Goal: Transaction & Acquisition: Obtain resource

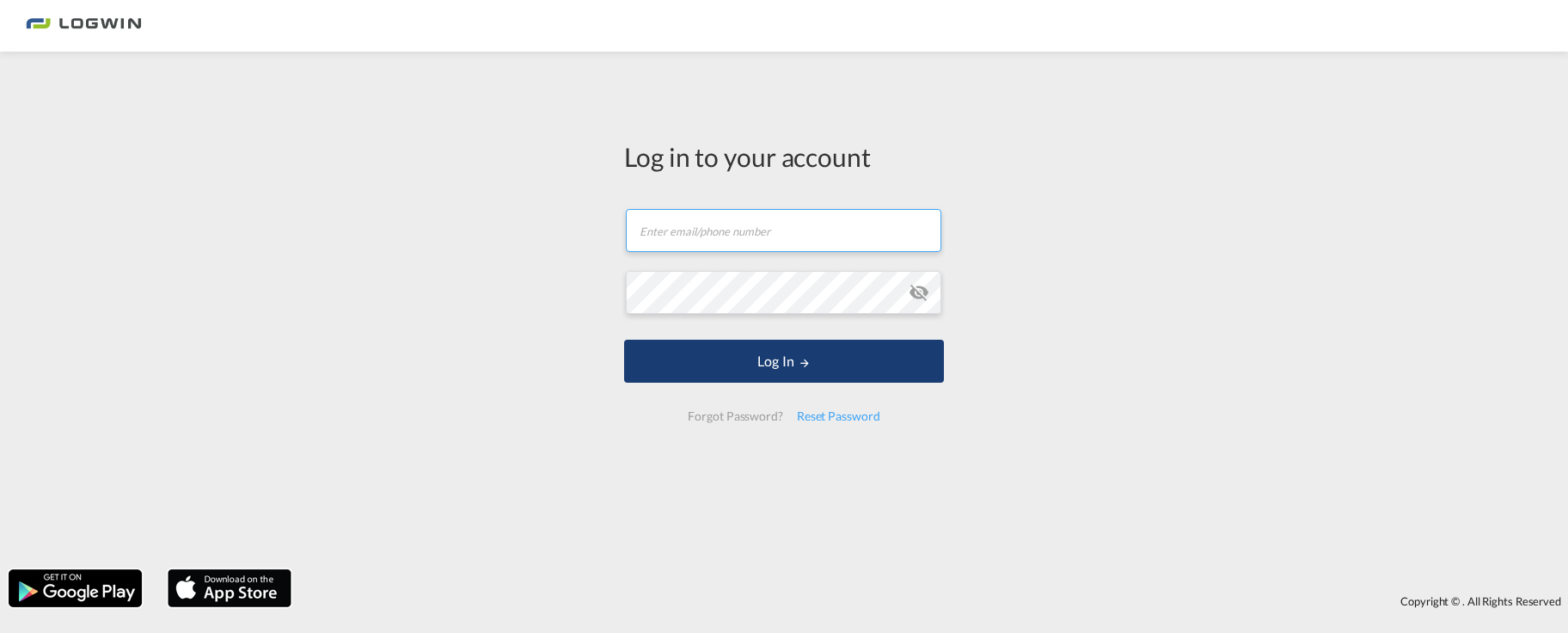
type input "[PERSON_NAME][EMAIL_ADDRESS][PERSON_NAME][DOMAIN_NAME]"
click at [720, 376] on button "Log In" at bounding box center [784, 360] width 319 height 43
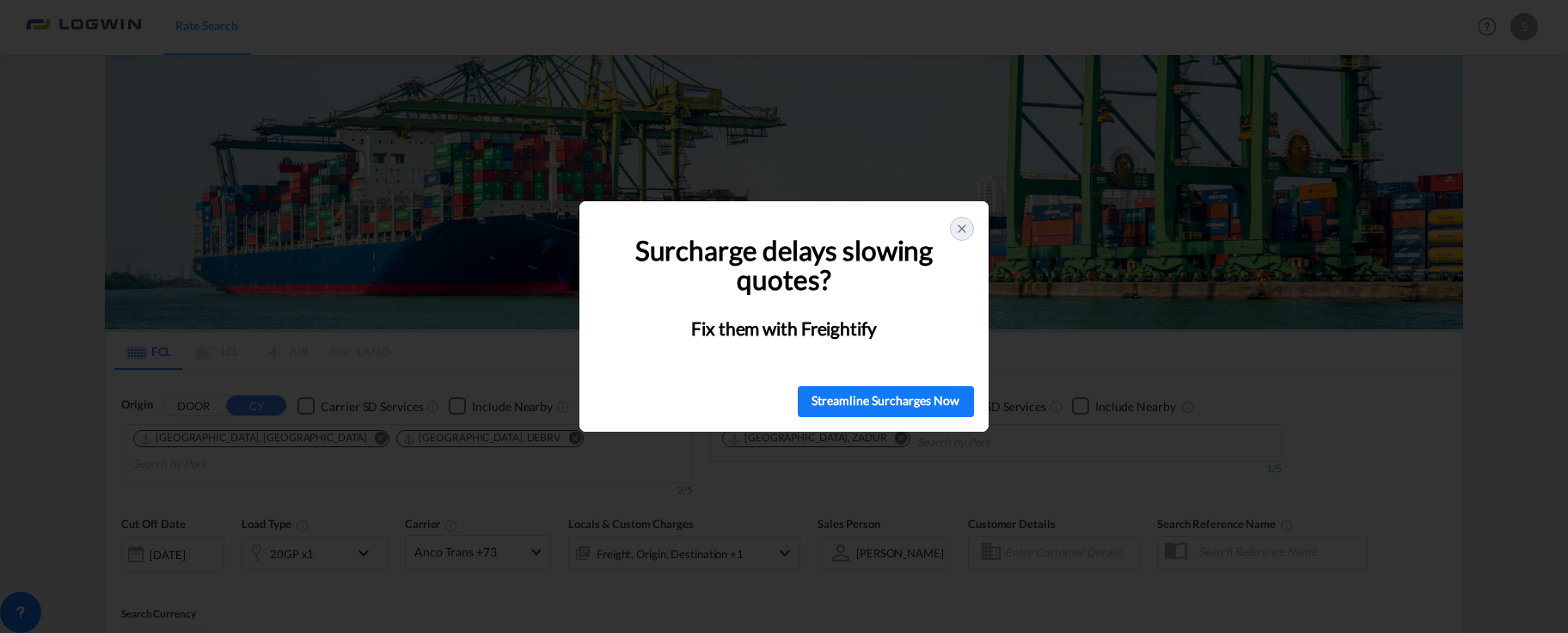
click at [966, 227] on icon at bounding box center [962, 229] width 13 height 13
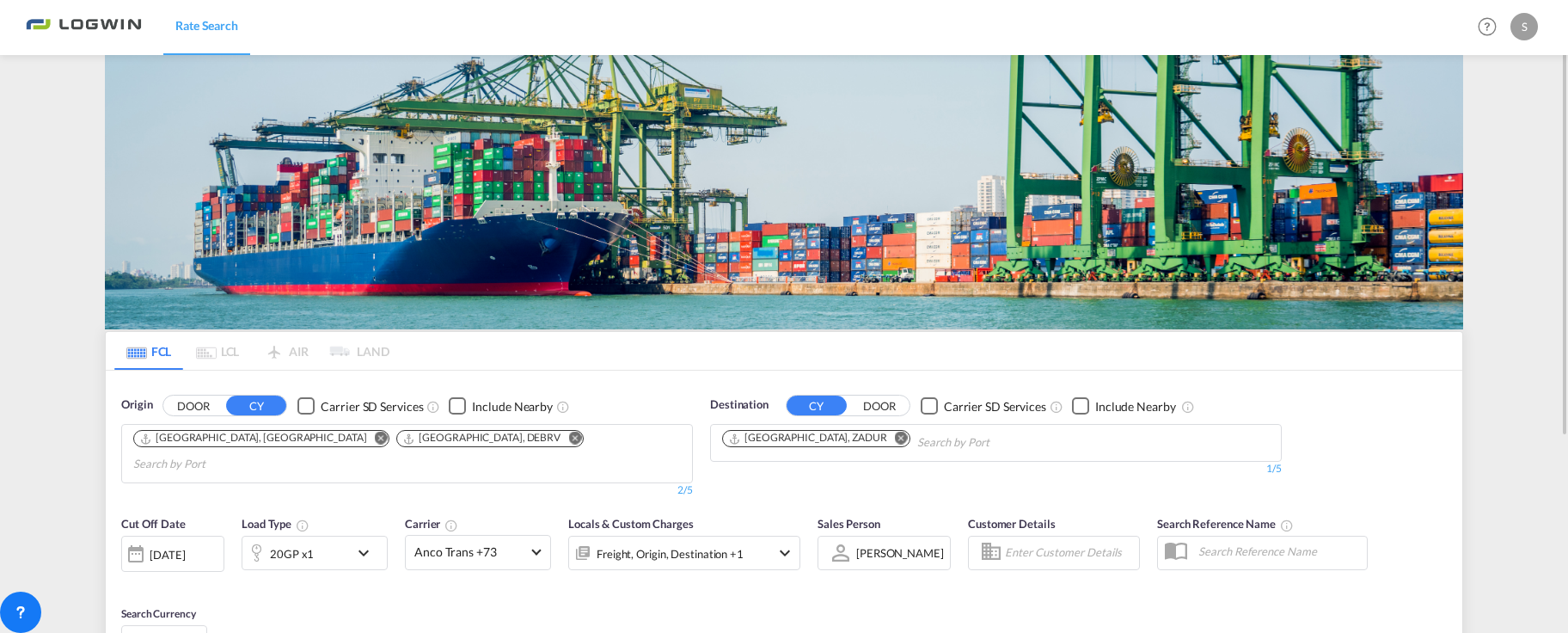
click at [895, 440] on md-icon "Remove" at bounding box center [901, 437] width 12 height 12
click at [817, 451] on body "Rate Search Rate Search Help Resources Product Release S My Profile Logout FCL …" at bounding box center [784, 316] width 1568 height 633
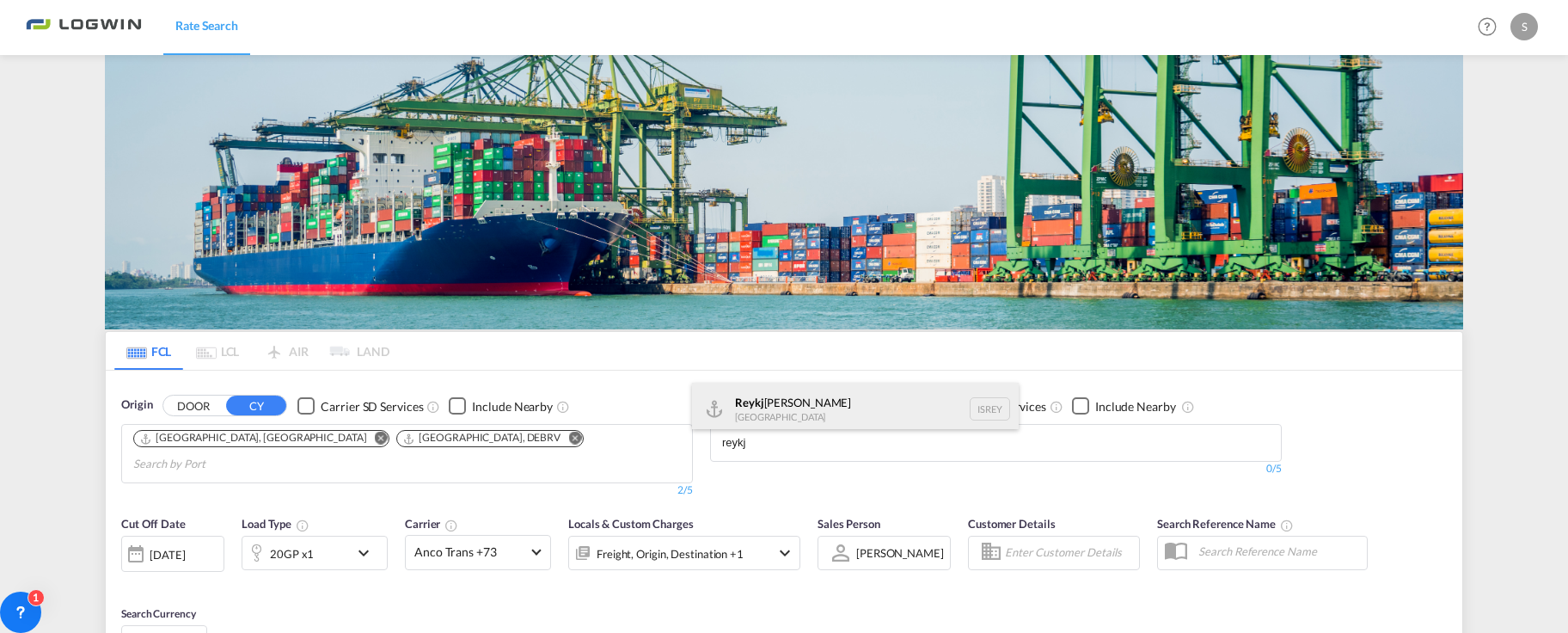
type input "reykj"
click at [778, 412] on div "Reykj [PERSON_NAME] Iceland [GEOGRAPHIC_DATA]" at bounding box center [856, 408] width 327 height 52
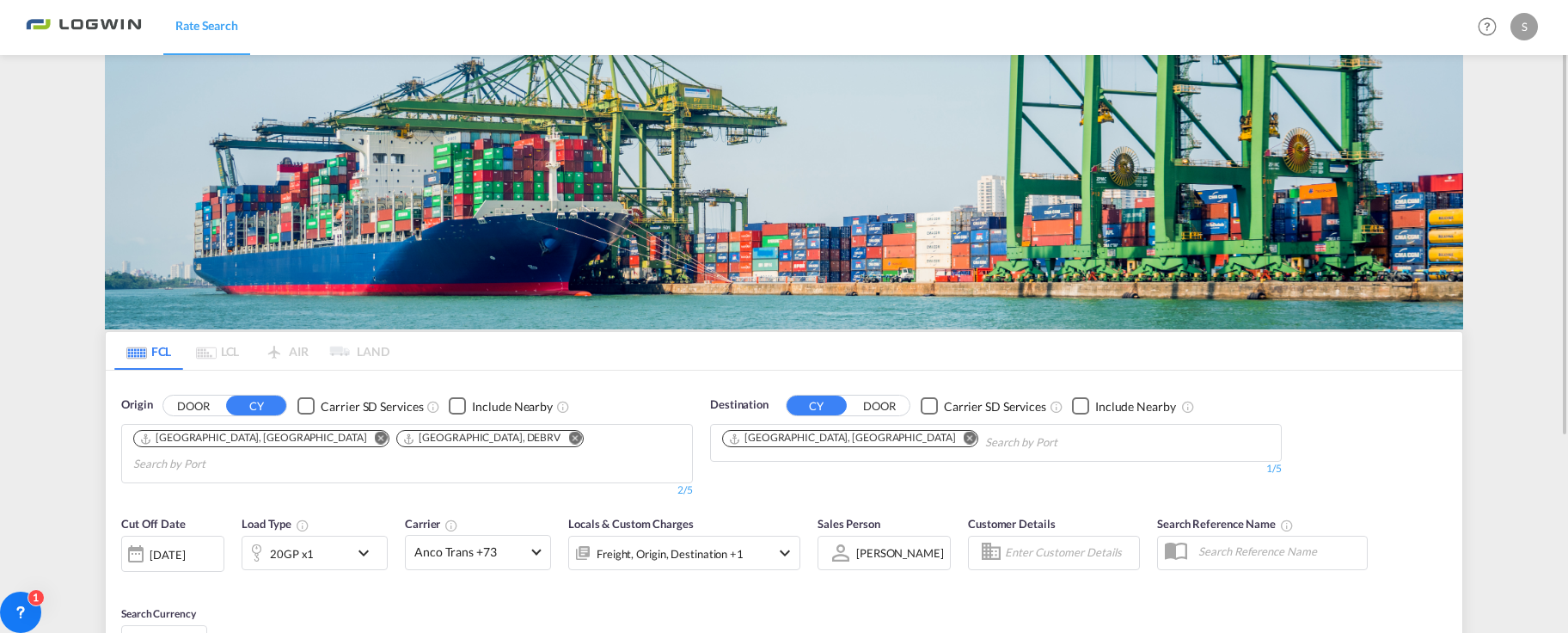
click at [369, 542] on md-icon "icon-chevron-down" at bounding box center [367, 553] width 30 height 21
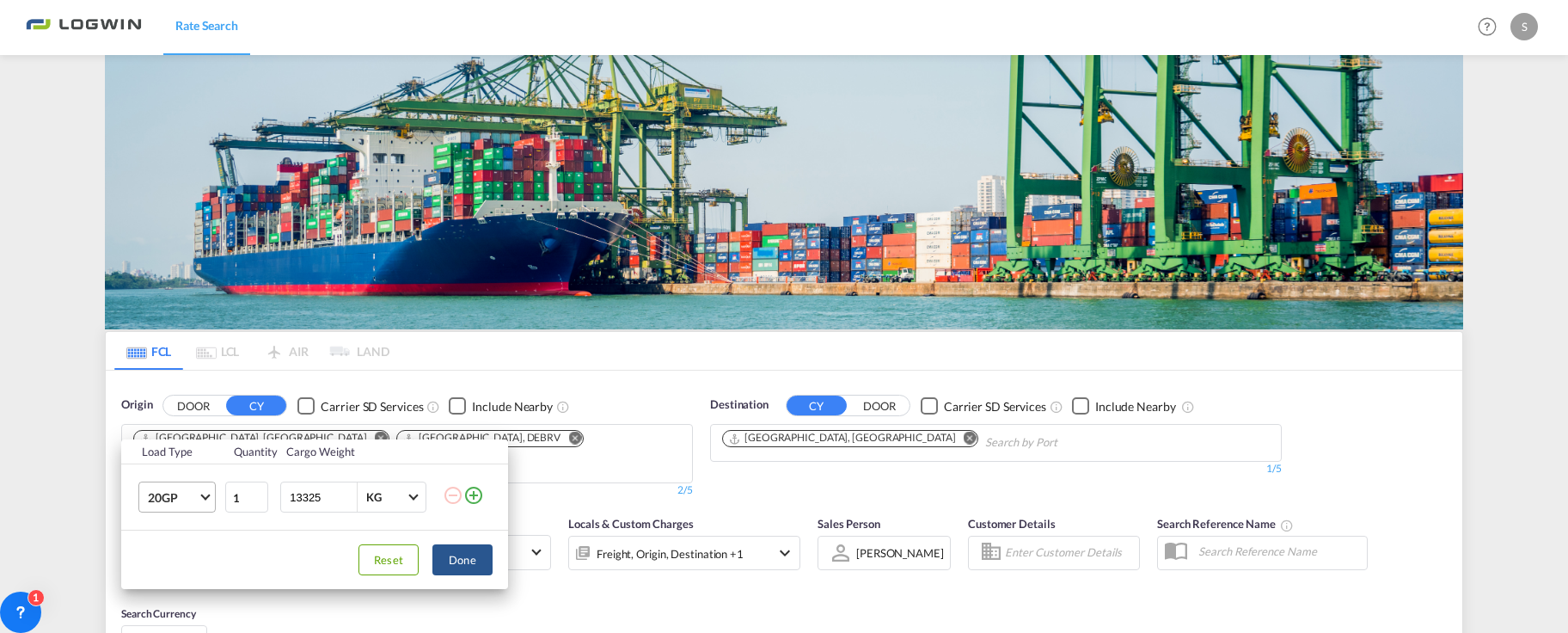
click at [200, 500] on md-select-value "20GP" at bounding box center [181, 496] width 69 height 30
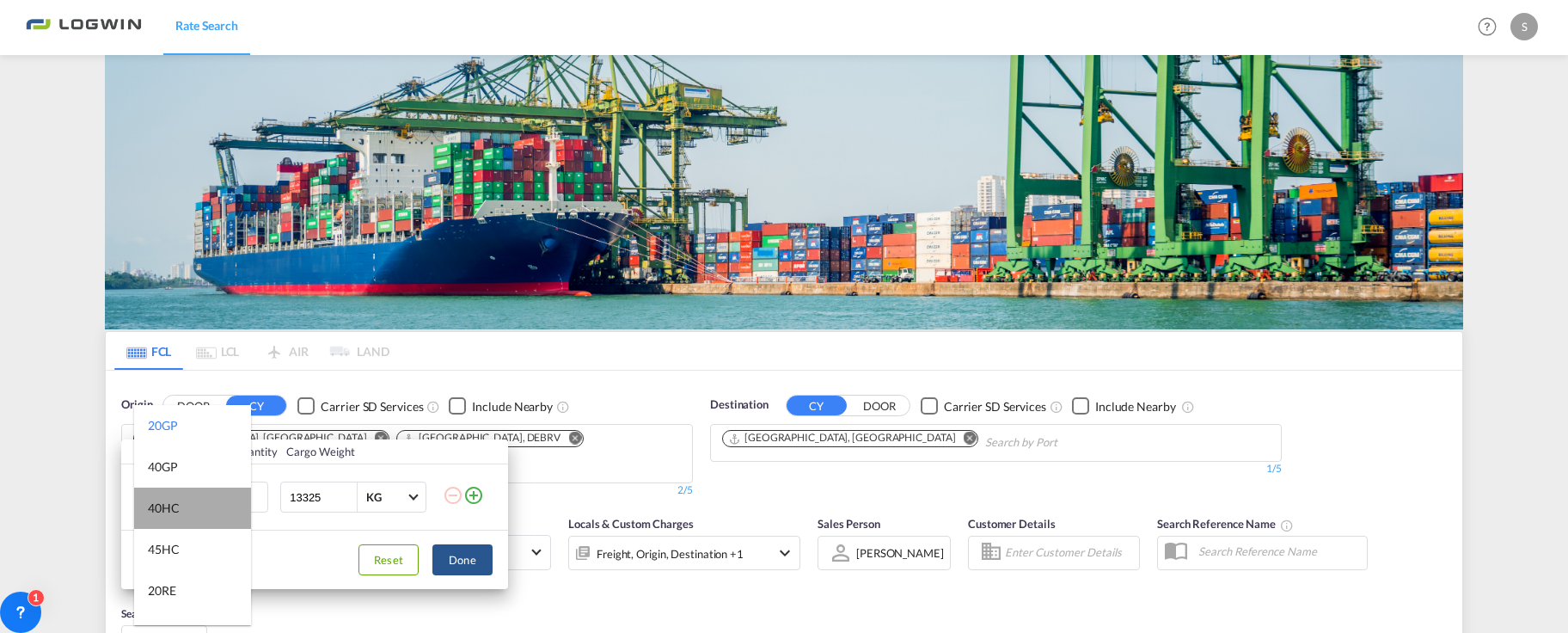
click at [195, 509] on md-option "40HC" at bounding box center [192, 508] width 117 height 41
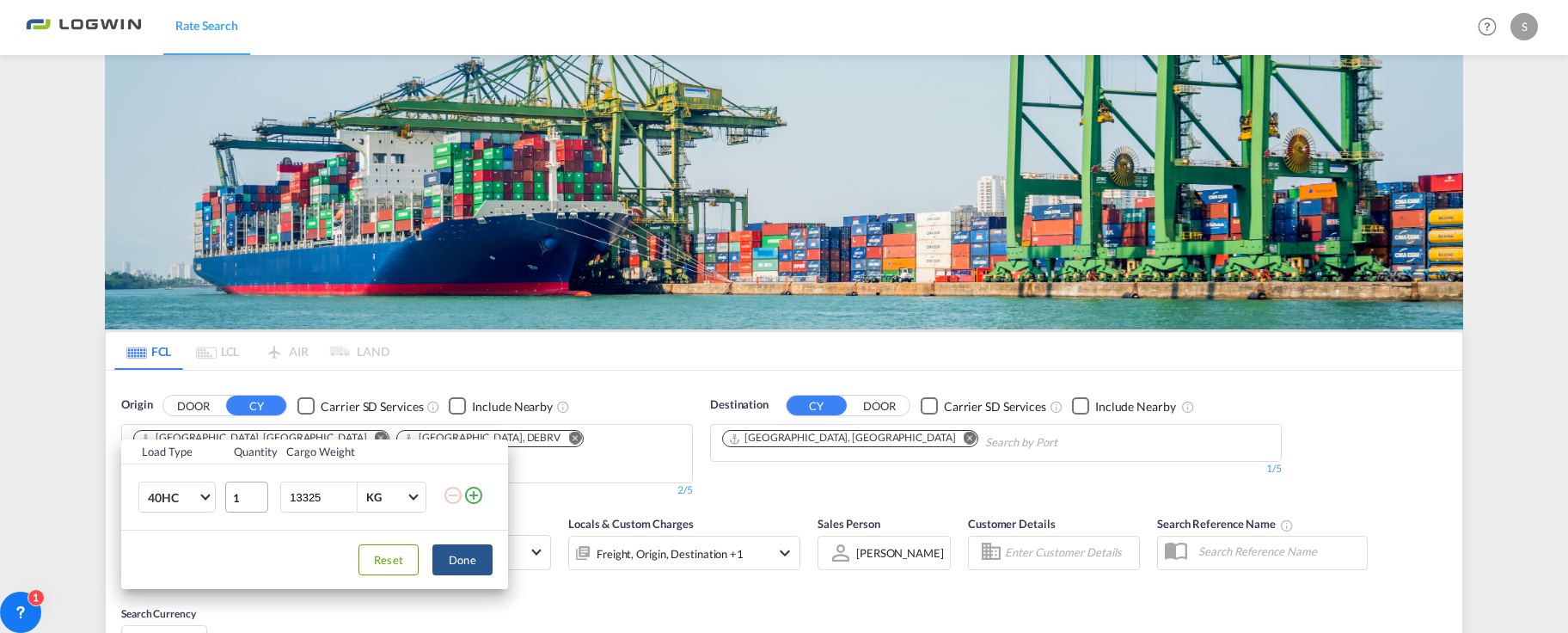
drag, startPoint x: 327, startPoint y: 494, endPoint x: 247, endPoint y: 497, distance: 80.1
click at [247, 497] on tr "40HC 1 13325 KG KG" at bounding box center [315, 496] width 387 height 66
type input "14000"
click at [461, 559] on button "Done" at bounding box center [462, 559] width 60 height 31
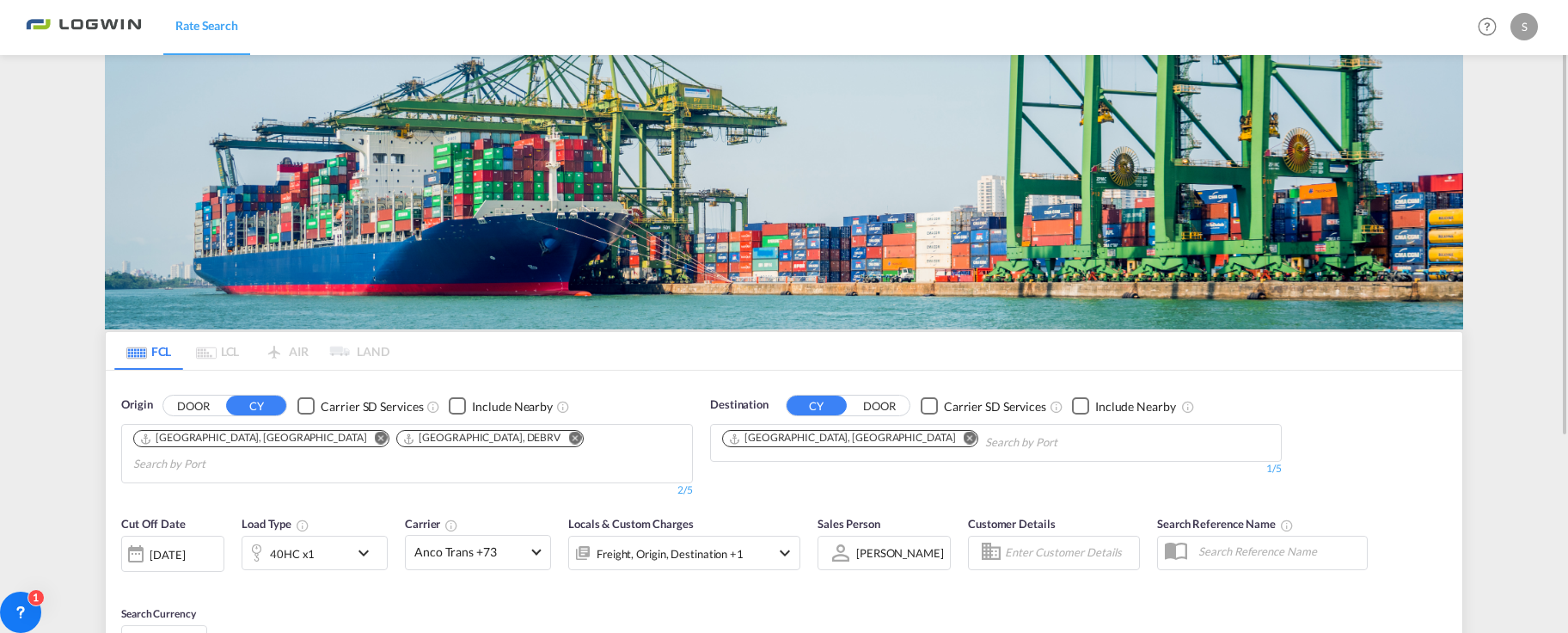
scroll to position [172, 0]
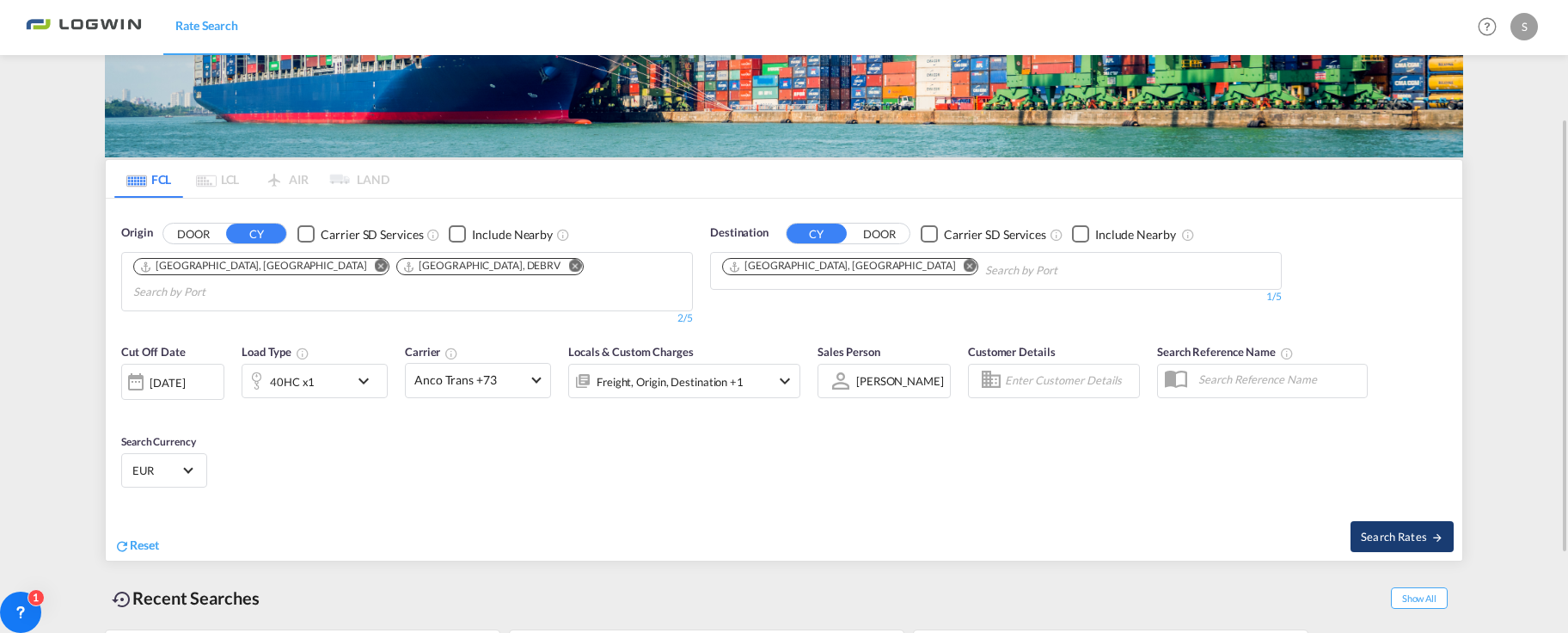
click at [1394, 530] on span "Search Rates" at bounding box center [1402, 536] width 82 height 13
type input "DEHAM,DEBRV to [GEOGRAPHIC_DATA] / [DATE]"
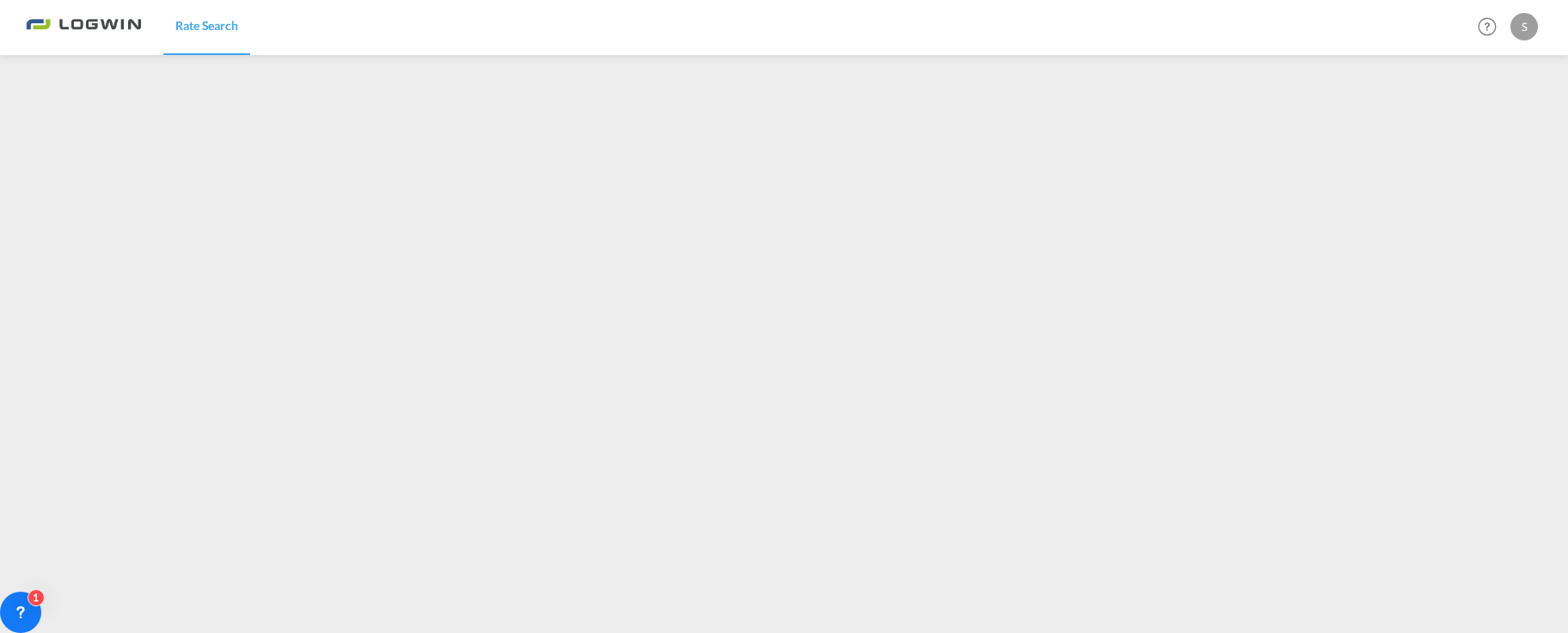
click at [1531, 29] on div "S" at bounding box center [1523, 26] width 28 height 28
click at [1496, 130] on button "Logout" at bounding box center [1504, 132] width 112 height 34
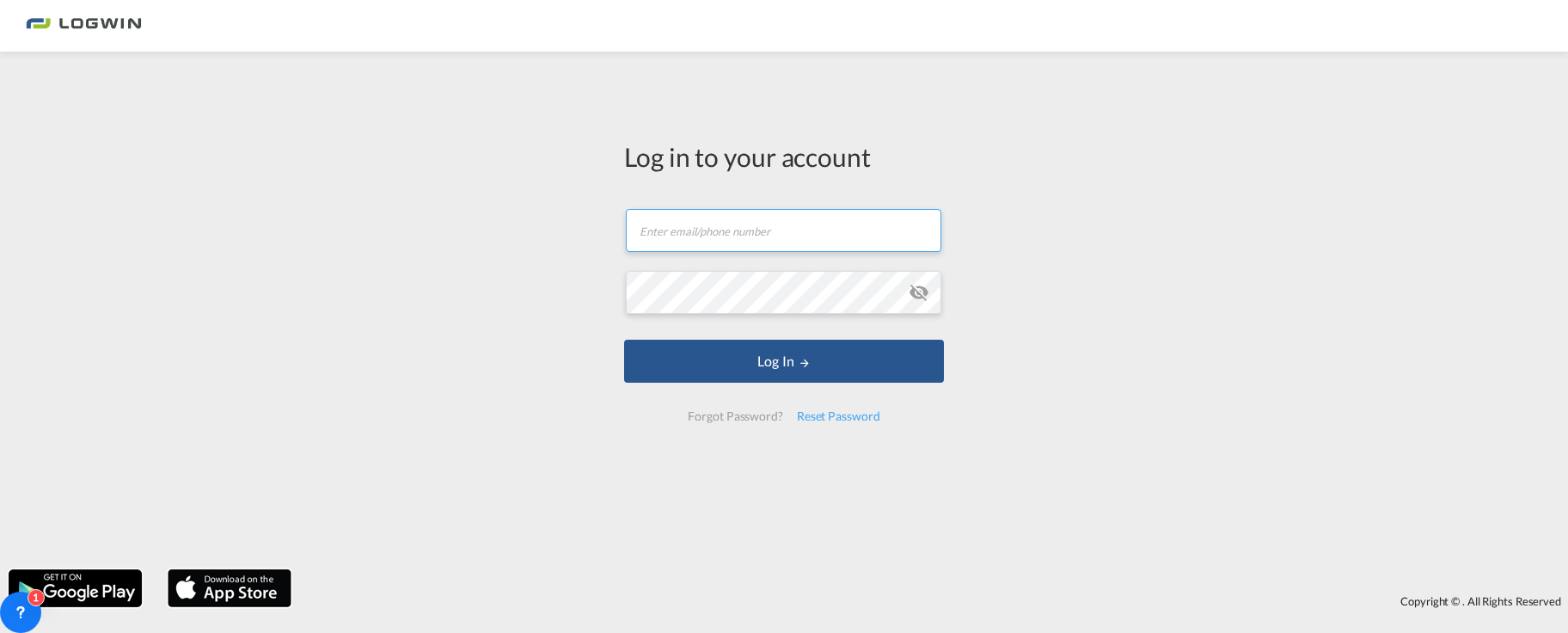
type input "[PERSON_NAME][EMAIL_ADDRESS][PERSON_NAME][DOMAIN_NAME]"
